Goal: Use online tool/utility: Utilize a website feature to perform a specific function

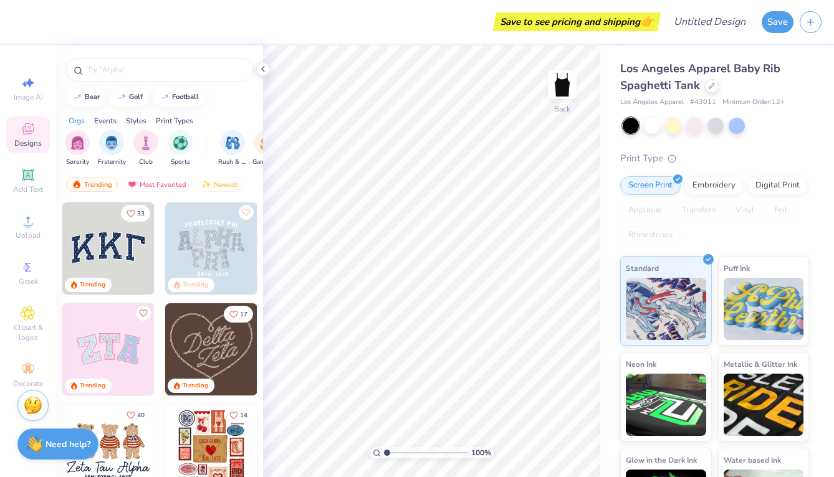
scroll to position [60, 0]
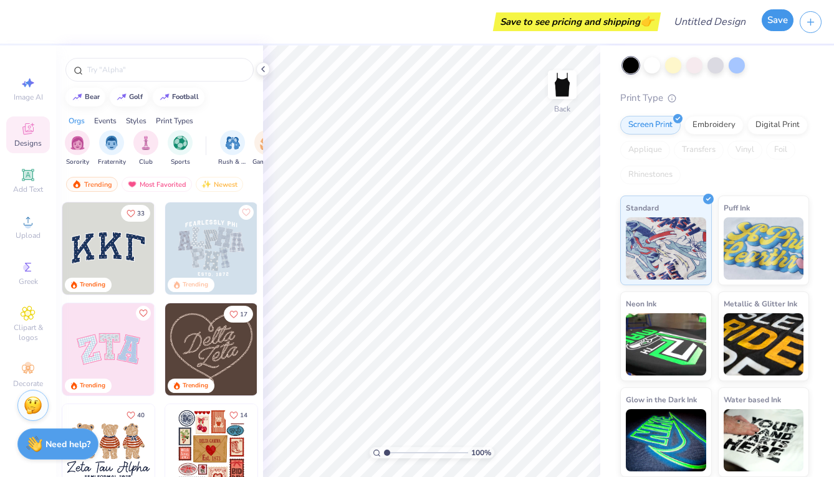
click at [774, 22] on button "Save" at bounding box center [778, 20] width 32 height 22
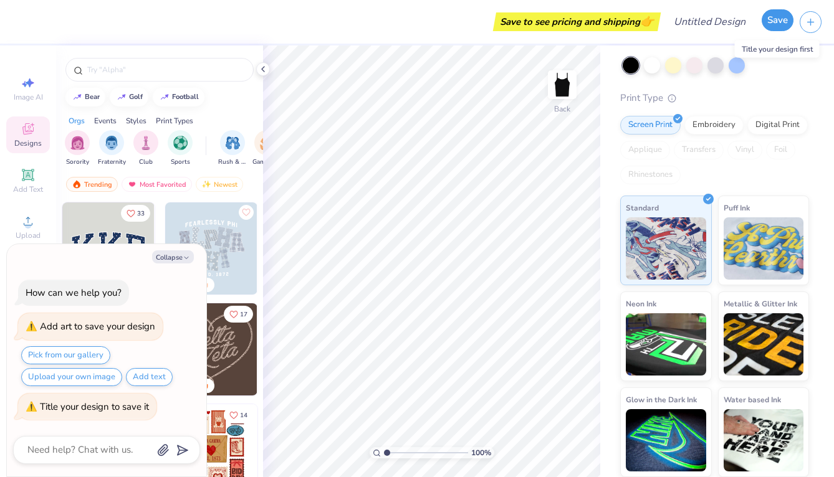
click at [780, 26] on button "Save" at bounding box center [778, 20] width 32 height 22
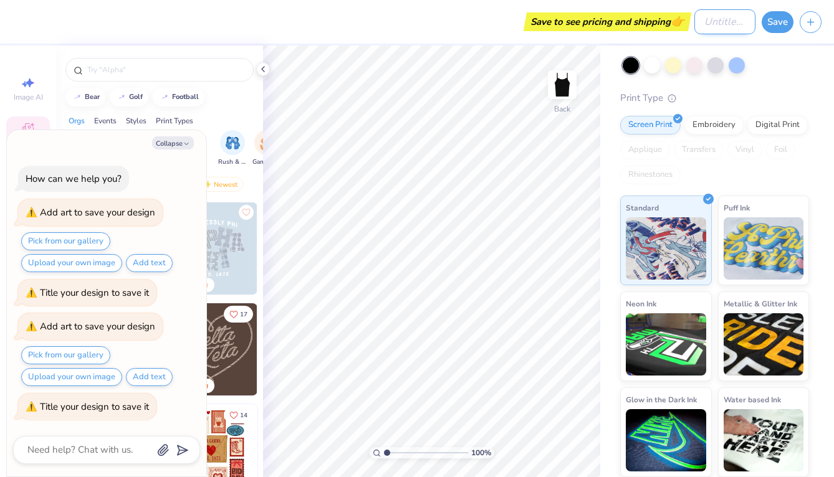
type textarea "x"
click at [739, 24] on input "Design Title" at bounding box center [724, 21] width 61 height 25
type input "x"
type textarea "x"
type input "x"
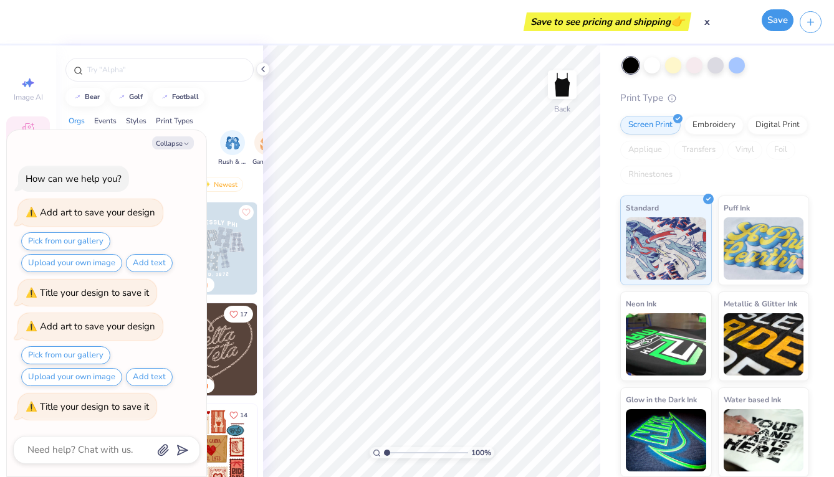
click at [788, 20] on button "Save" at bounding box center [778, 20] width 32 height 22
type textarea "x"
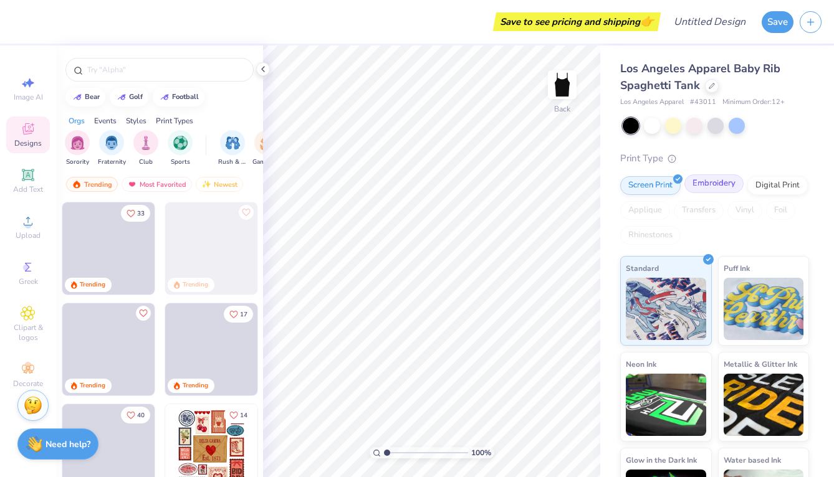
click at [702, 190] on div "Embroidery" at bounding box center [713, 184] width 59 height 19
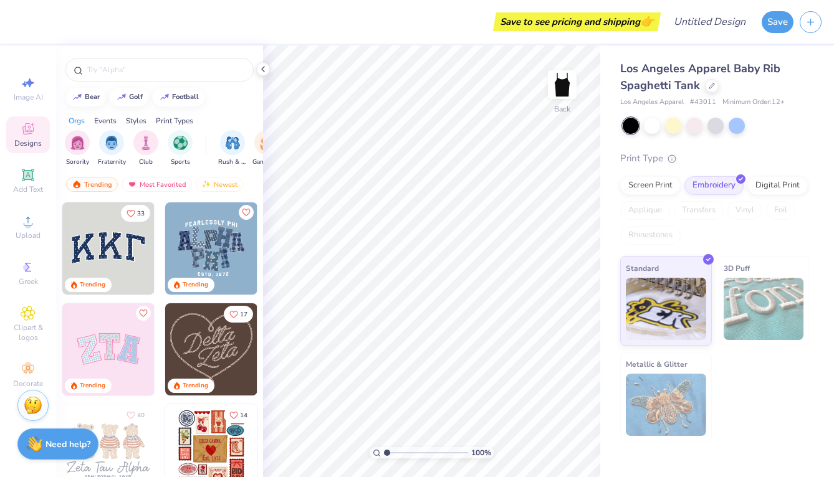
click at [217, 251] on img at bounding box center [211, 249] width 92 height 92
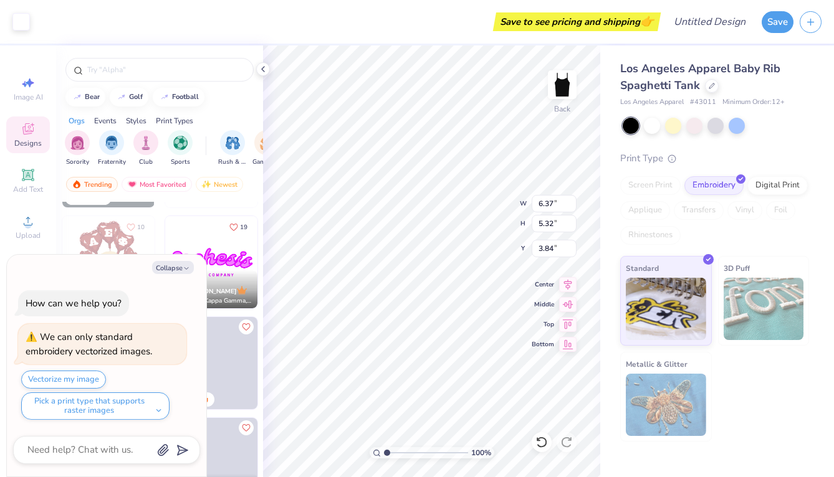
scroll to position [411, 0]
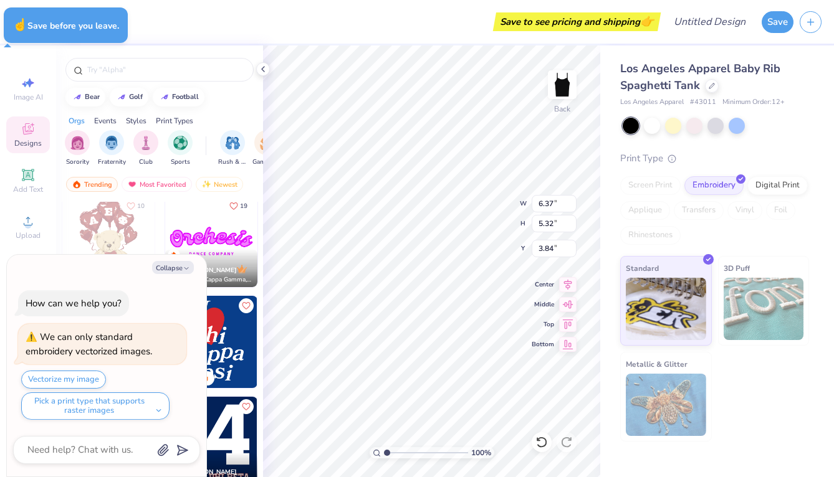
type textarea "x"
